Goal: Information Seeking & Learning: Check status

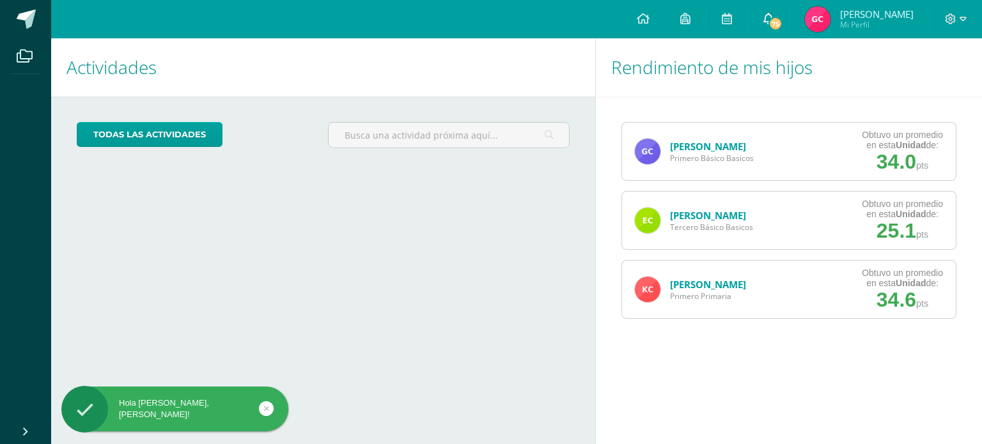
click at [782, 30] on link "75" at bounding box center [768, 19] width 41 height 38
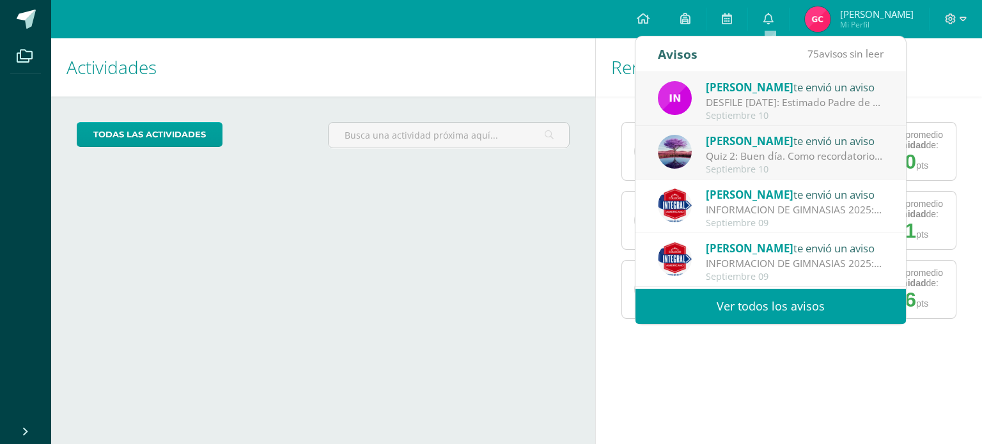
click at [798, 315] on link "Ver todos los avisos" at bounding box center [770, 306] width 270 height 35
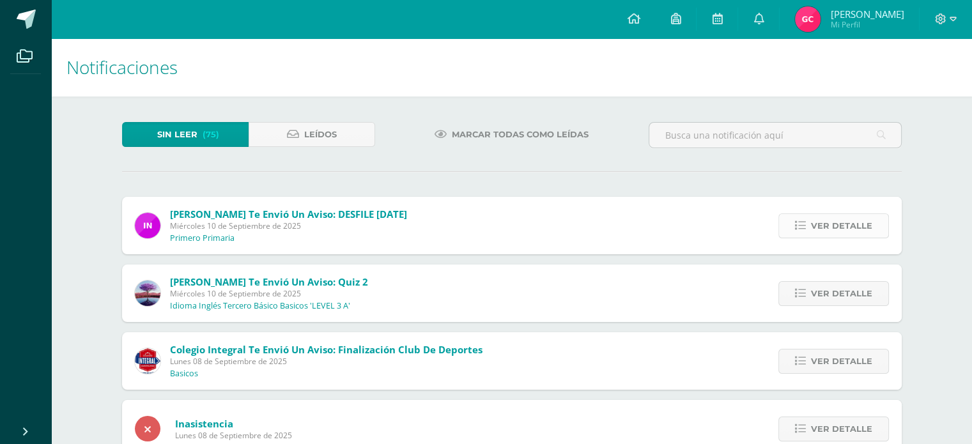
click at [823, 237] on span "Ver detalle" at bounding box center [841, 226] width 61 height 24
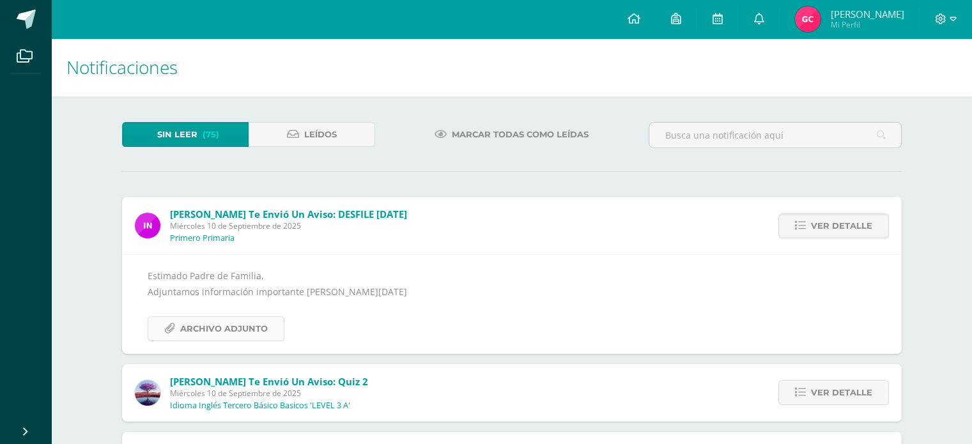
click at [243, 330] on span "Archivo Adjunto" at bounding box center [224, 329] width 88 height 24
click at [867, 396] on span "Ver detalle" at bounding box center [841, 393] width 61 height 24
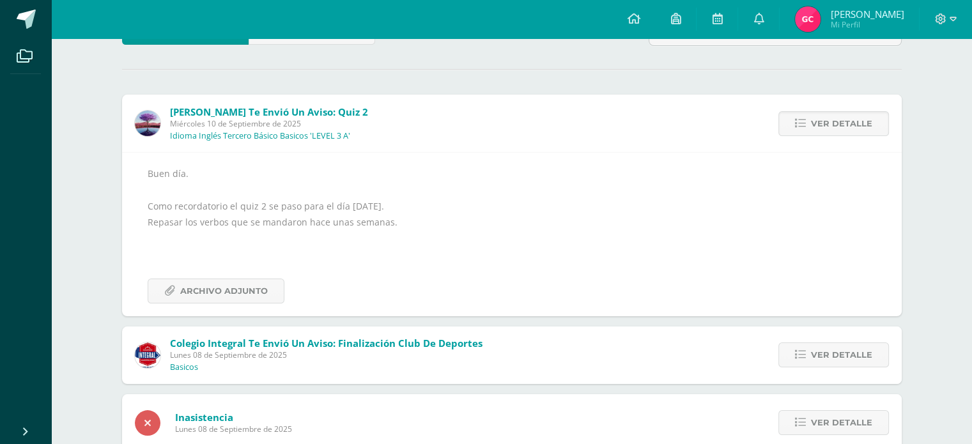
scroll to position [118, 0]
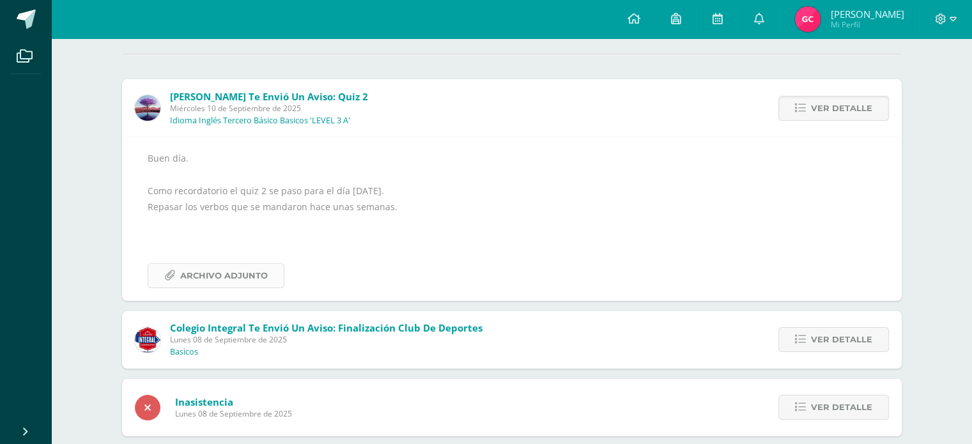
click at [233, 275] on span "Archivo Adjunto" at bounding box center [224, 276] width 88 height 24
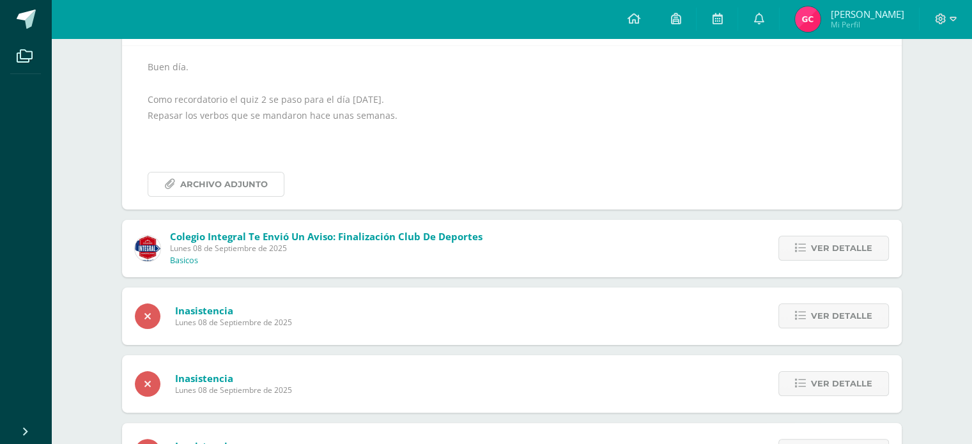
scroll to position [210, 0]
click at [820, 249] on span "Ver detalle" at bounding box center [841, 248] width 61 height 24
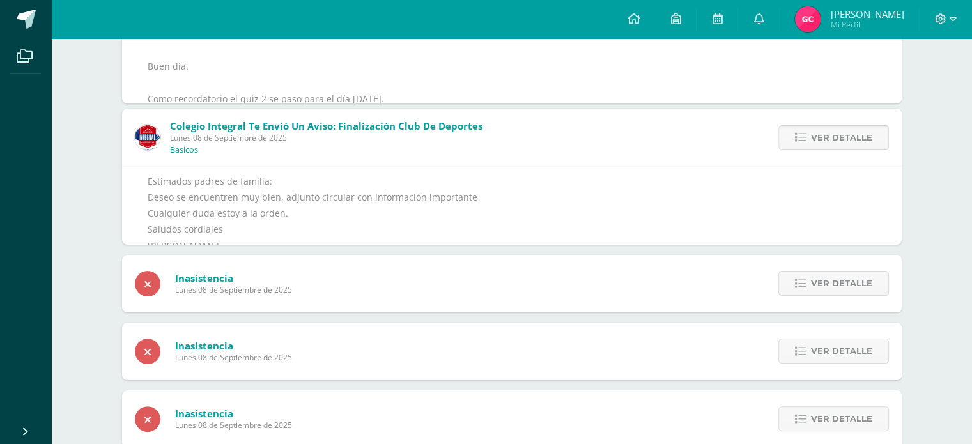
scroll to position [152, 0]
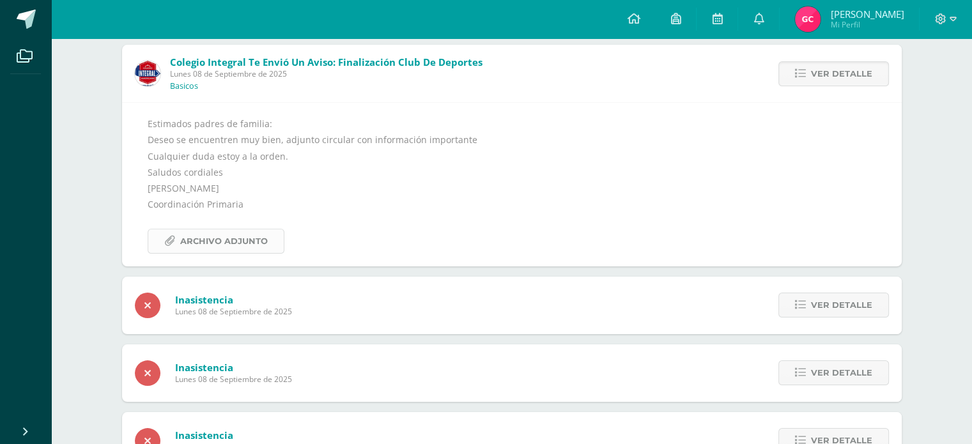
click at [233, 235] on span "Archivo Adjunto" at bounding box center [224, 241] width 88 height 24
click at [859, 304] on span "Ver detalle" at bounding box center [841, 305] width 61 height 24
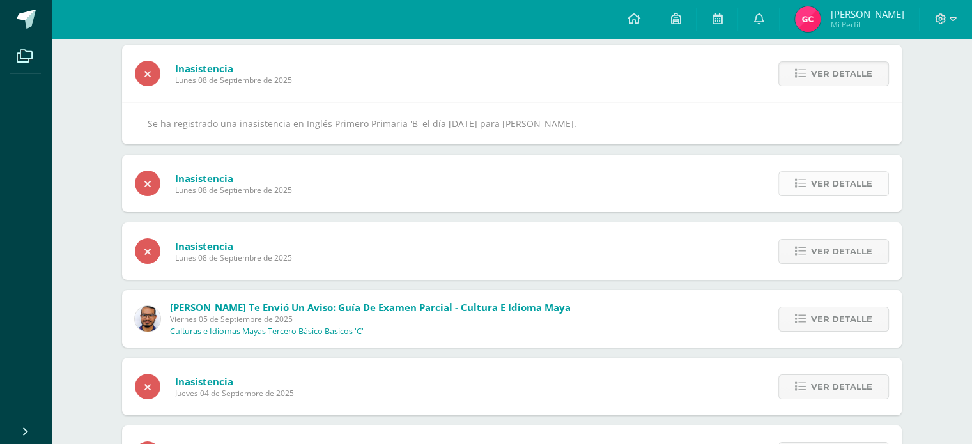
click at [844, 178] on span "Ver detalle" at bounding box center [841, 184] width 61 height 24
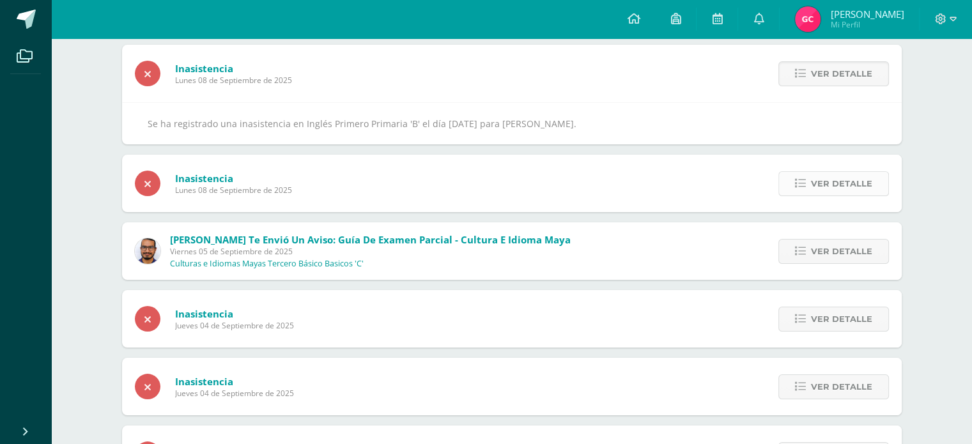
click at [844, 186] on span "Ver detalle" at bounding box center [841, 184] width 61 height 24
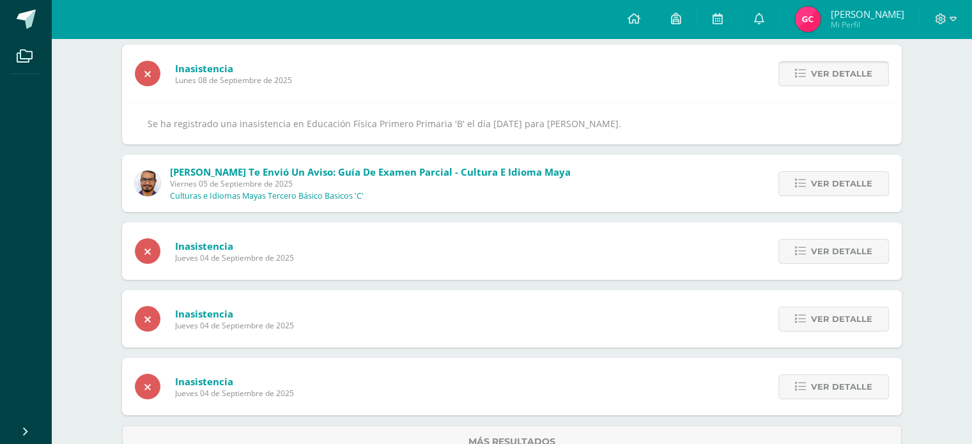
click at [823, 81] on span "Ver detalle" at bounding box center [841, 74] width 61 height 24
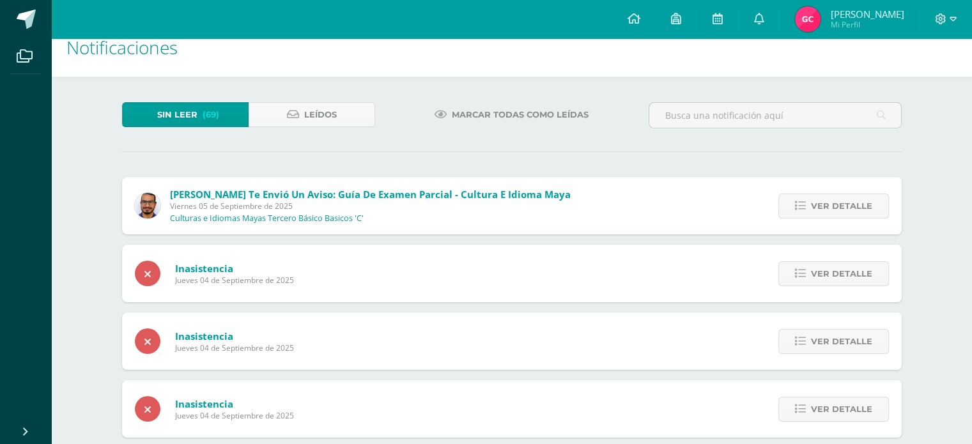
scroll to position [0, 0]
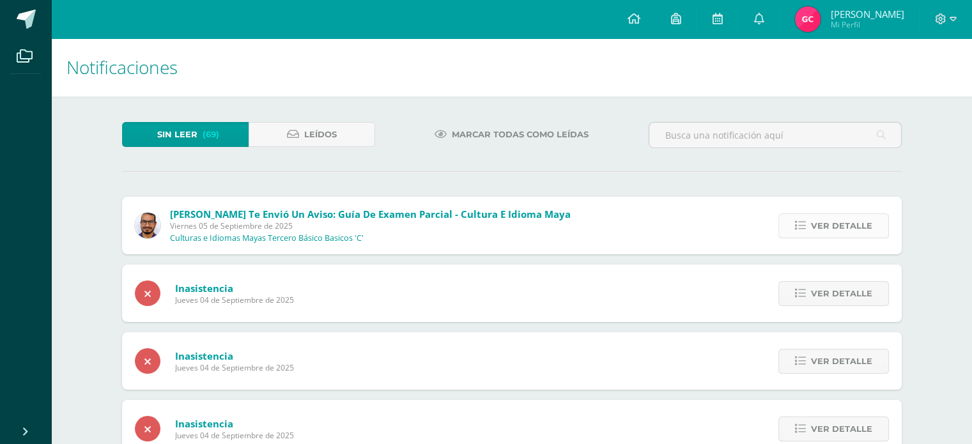
click at [842, 228] on span "Ver detalle" at bounding box center [841, 226] width 61 height 24
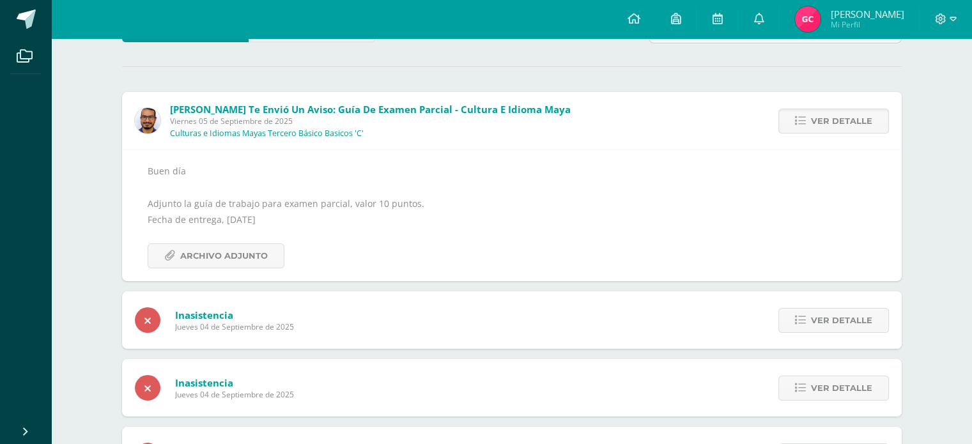
scroll to position [106, 0]
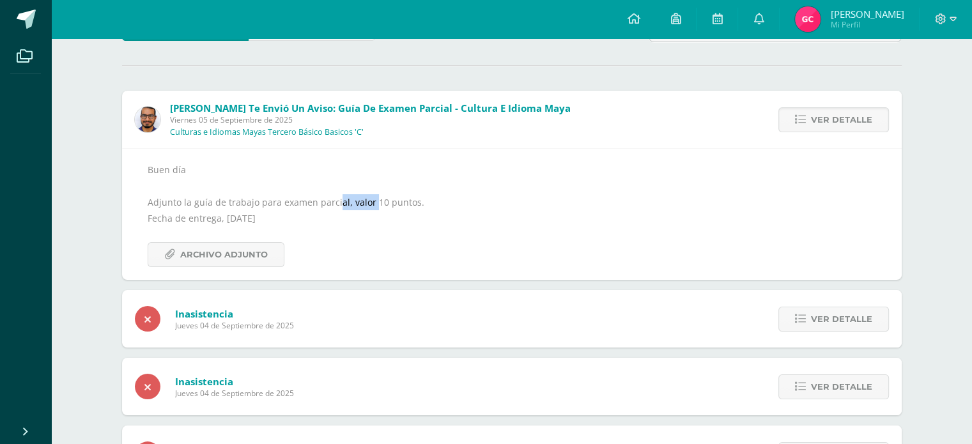
drag, startPoint x: 335, startPoint y: 205, endPoint x: 371, endPoint y: 201, distance: 36.6
click at [371, 201] on div "Buen día Adjunto la guía de trabajo para examen parcial, valor 10 puntos. Fecha…" at bounding box center [512, 214] width 729 height 105
click at [380, 208] on div "Buen día Adjunto la guía de trabajo para examen parcial, valor 10 puntos. Fecha…" at bounding box center [512, 214] width 729 height 105
click at [272, 256] on link "Archivo Adjunto" at bounding box center [216, 254] width 137 height 25
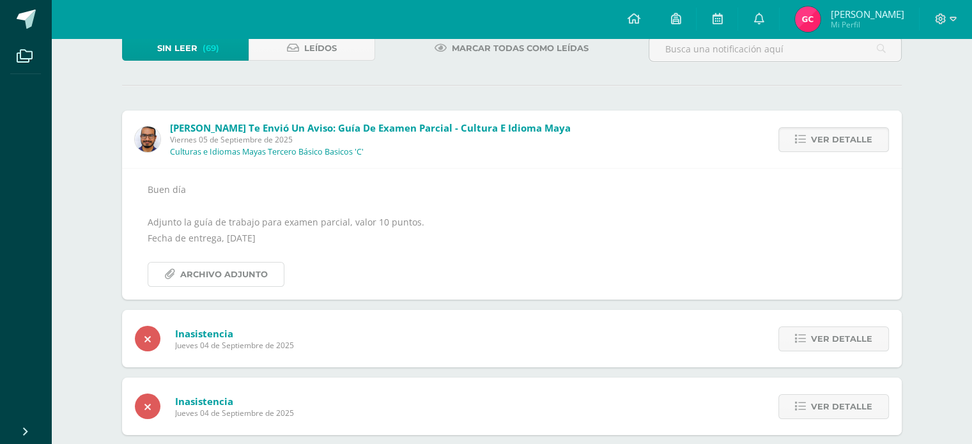
scroll to position [86, 0]
click at [836, 338] on span "Ver detalle" at bounding box center [841, 340] width 61 height 24
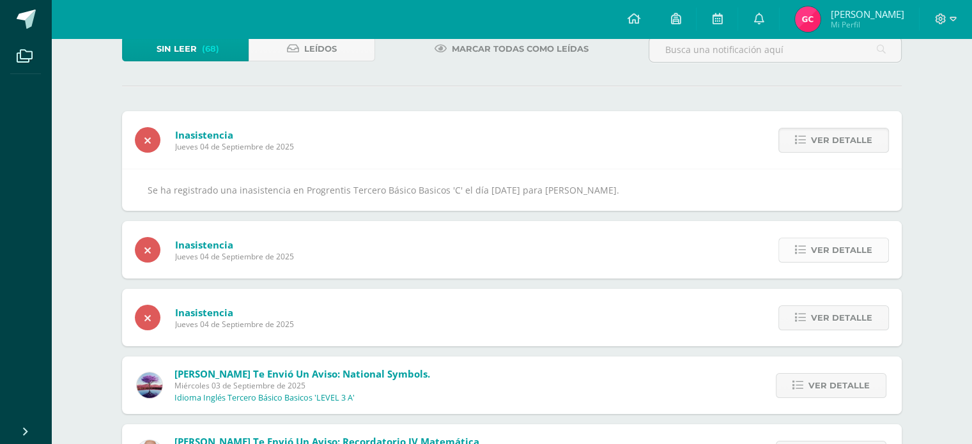
click at [814, 255] on span "Ver detalle" at bounding box center [841, 250] width 61 height 24
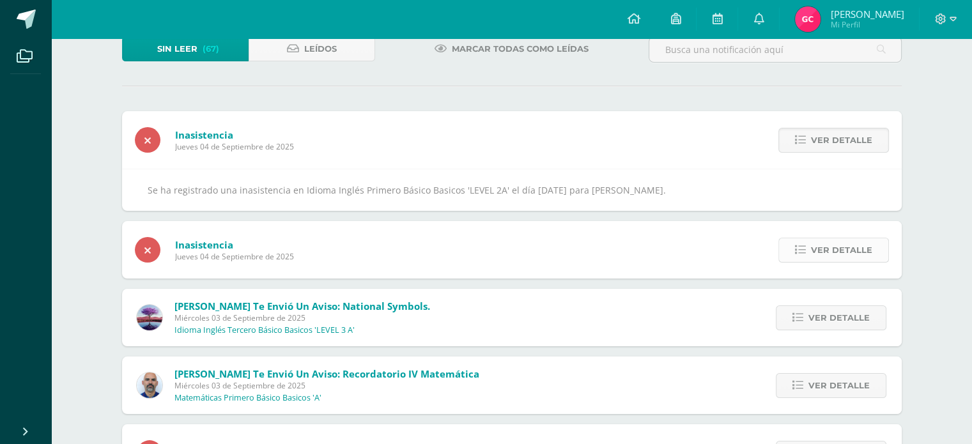
click at [830, 253] on span "Ver detalle" at bounding box center [841, 250] width 61 height 24
